Goal: Transaction & Acquisition: Purchase product/service

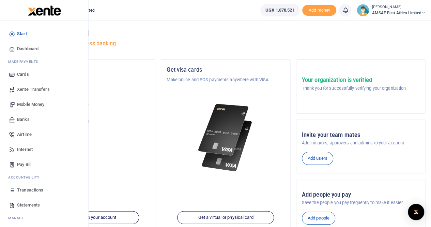
click at [27, 103] on span "Mobile Money" at bounding box center [30, 104] width 27 height 7
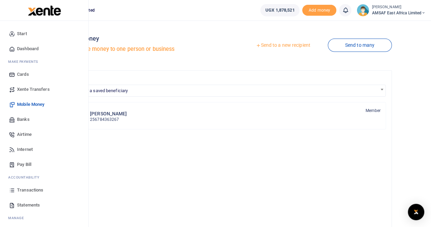
click at [23, 119] on span "Banks" at bounding box center [23, 119] width 13 height 7
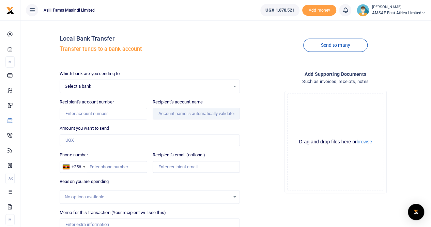
click at [112, 87] on span "Select a bank" at bounding box center [147, 86] width 165 height 7
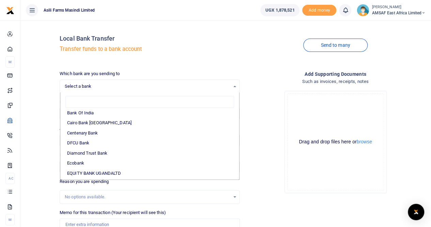
scroll to position [68, 0]
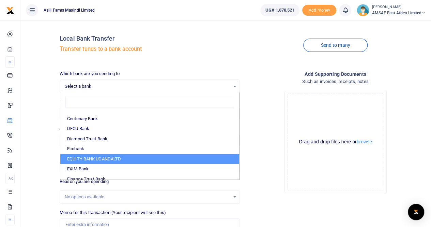
click at [116, 157] on li "EQUITY BANK UGANDALTD" at bounding box center [149, 159] width 179 height 10
select select "EQU"
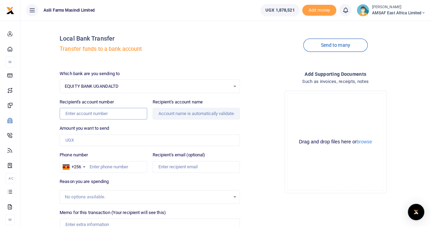
click at [93, 114] on input "Recipient's account number" at bounding box center [103, 114] width 87 height 12
paste input "10501034794485"
type input "10501034794485"
click at [122, 142] on input "Amount you want to send" at bounding box center [150, 140] width 180 height 12
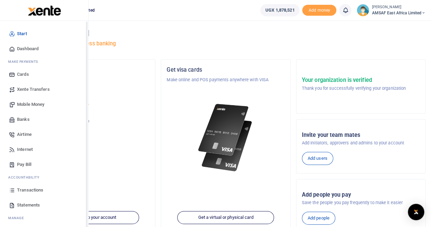
click at [18, 117] on span "Banks" at bounding box center [23, 119] width 13 height 7
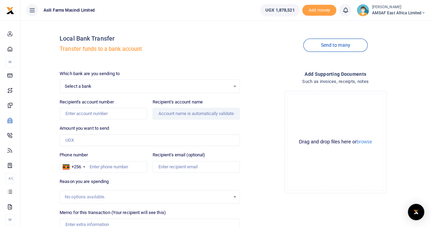
click at [91, 86] on span "Select a bank" at bounding box center [147, 86] width 165 height 7
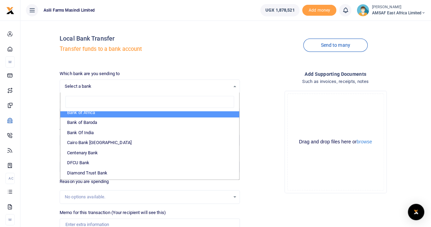
scroll to position [68, 0]
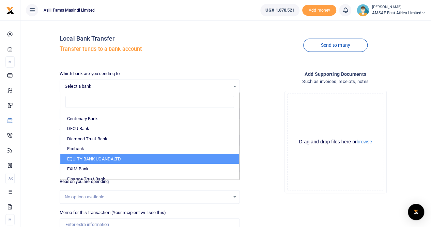
click at [98, 156] on li "EQUITY BANK UGANDALTD" at bounding box center [149, 159] width 179 height 10
select select "EQU"
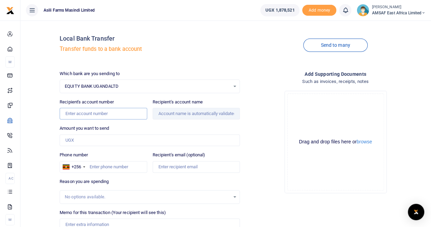
click at [86, 116] on input "Recipient's account number" at bounding box center [103, 114] width 87 height 12
paste input "1050103479485"
type input "1050103479485"
click at [202, 141] on input "Amount you want to send" at bounding box center [150, 140] width 180 height 12
type input "Peter Okiru"
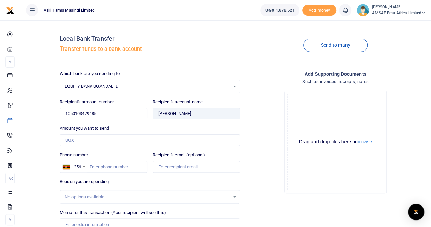
click at [274, 200] on div "Add supporting Documents Such as invoices, receipts, notes Drop your files here…" at bounding box center [336, 169] width 186 height 198
drag, startPoint x: 181, startPoint y: 114, endPoint x: 159, endPoint y: 113, distance: 22.2
click at [159, 113] on input "Found" at bounding box center [196, 114] width 87 height 12
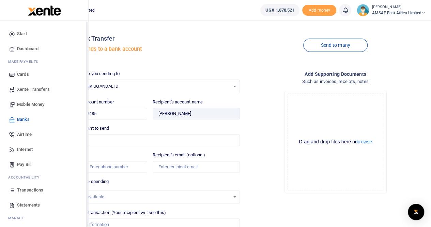
click at [29, 102] on span "Mobile Money" at bounding box center [30, 104] width 27 height 7
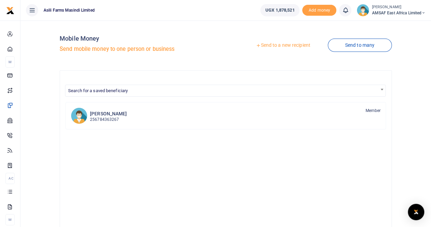
click at [287, 46] on link "Send to a new recipient" at bounding box center [283, 45] width 89 height 12
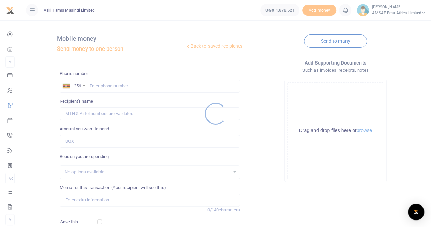
click at [110, 86] on div at bounding box center [215, 113] width 431 height 227
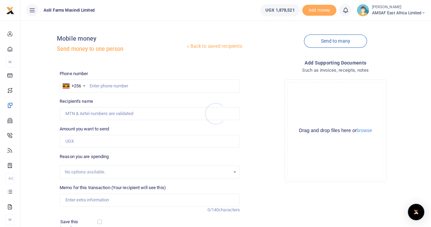
click at [99, 86] on div at bounding box center [215, 113] width 431 height 227
click at [94, 86] on input "text" at bounding box center [150, 85] width 180 height 13
paste input "780574596"
type input "780574596"
click at [122, 138] on input "Amount you want to send" at bounding box center [150, 141] width 180 height 13
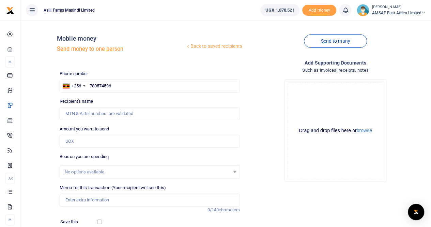
click at [142, 124] on div "Phone number +256 [GEOGRAPHIC_DATA] [PHONE_NUMBER] Phone is required. Recipient…" at bounding box center [150, 174] width 186 height 209
click at [128, 114] on input "Recipient's name" at bounding box center [150, 113] width 180 height 13
click at [70, 139] on input "Amount you want to send" at bounding box center [150, 141] width 180 height 13
type input "5"
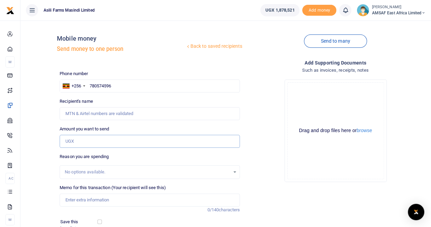
type input "0"
click at [86, 141] on input "0" at bounding box center [150, 141] width 180 height 13
drag, startPoint x: 122, startPoint y: 86, endPoint x: 89, endPoint y: 85, distance: 33.1
click at [89, 85] on input "780574596" at bounding box center [150, 85] width 180 height 13
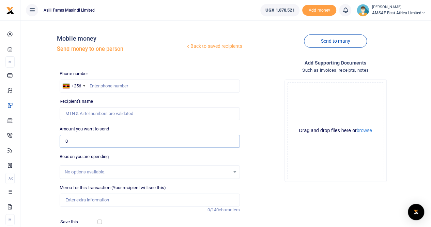
click at [80, 138] on input "0" at bounding box center [150, 141] width 180 height 13
click at [93, 87] on input "text" at bounding box center [150, 85] width 180 height 13
type input "780574596"
type input "[PERSON_NAME]"
type input "7"
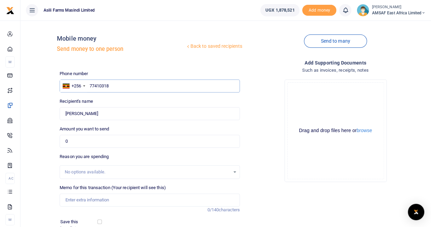
type input "774103188"
type input "[PERSON_NAME]"
type input "774103188"
